Goal: Submit feedback/report problem

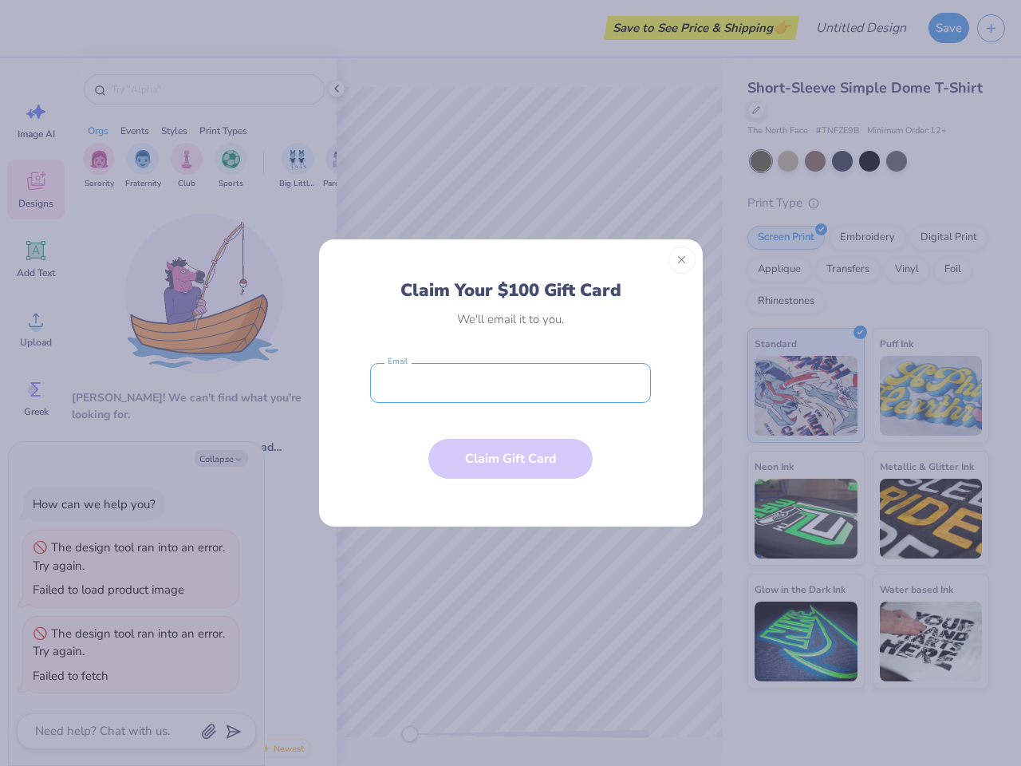
type textarea "x"
click at [511, 383] on input "email" at bounding box center [510, 383] width 281 height 40
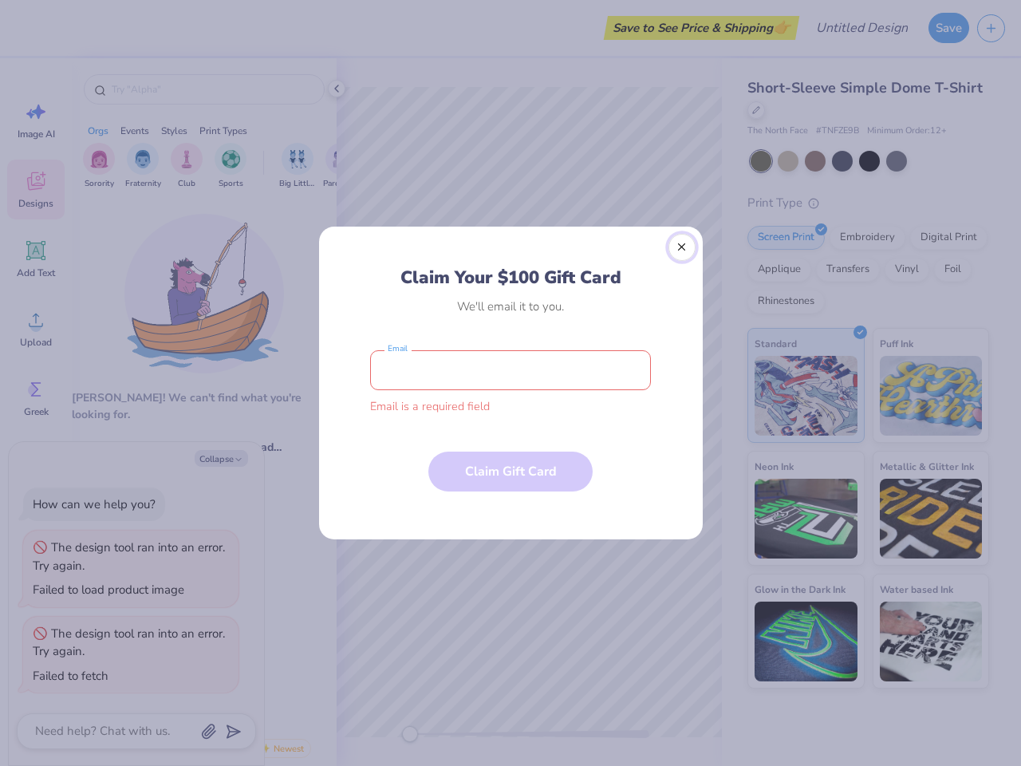
click at [682, 260] on button "Close" at bounding box center [682, 247] width 27 height 27
